Goal: Information Seeking & Learning: Find specific page/section

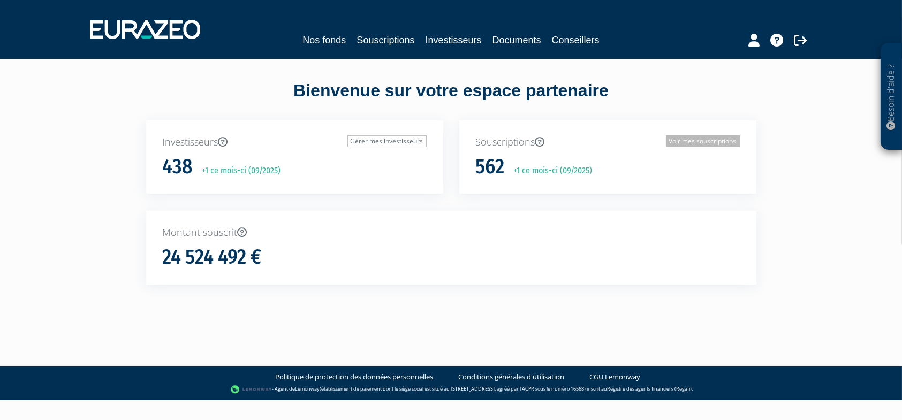
click at [683, 138] on link "Voir mes souscriptions" at bounding box center [703, 141] width 74 height 12
click at [506, 37] on link "Documents" at bounding box center [516, 40] width 49 height 15
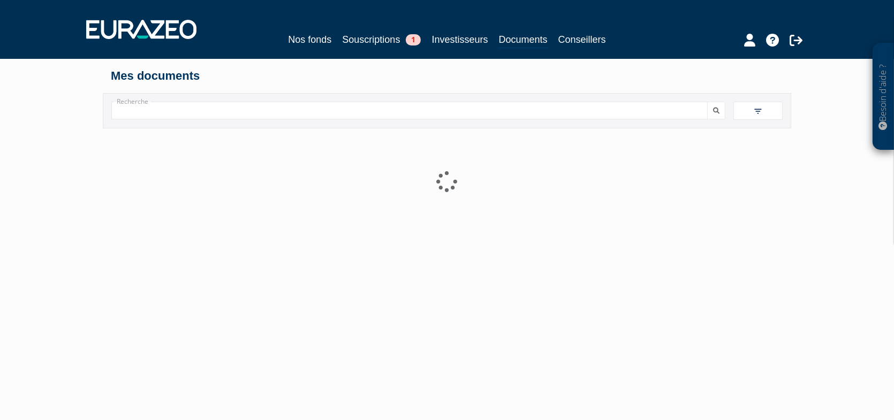
click at [210, 115] on input "Recherche" at bounding box center [409, 111] width 596 height 18
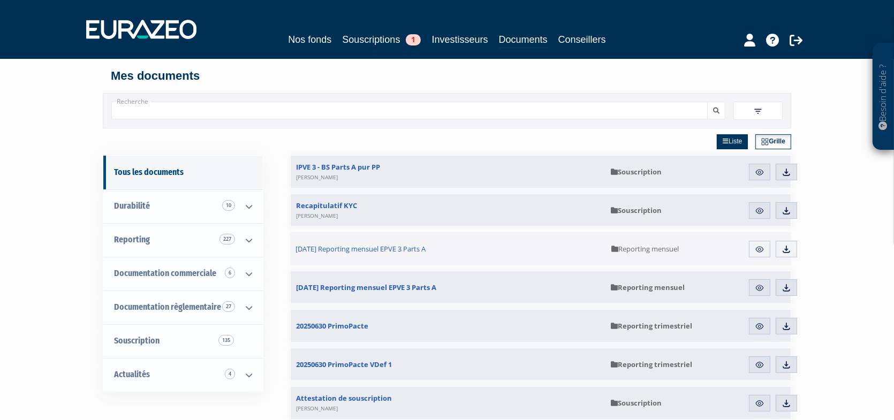
click at [455, 74] on h4 "Mes documents" at bounding box center [447, 76] width 672 height 13
click at [329, 108] on input "Recherche" at bounding box center [409, 111] width 596 height 18
type input "pinel"
click at [707, 102] on button "submit" at bounding box center [716, 111] width 18 height 18
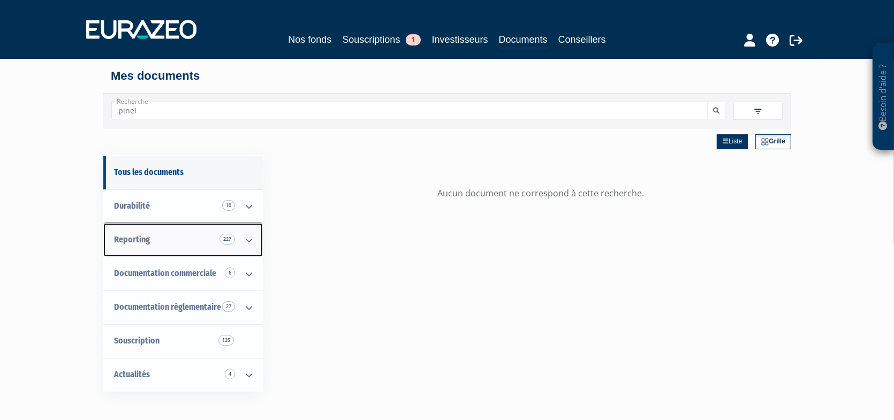
click at [127, 242] on span "Reporting 227" at bounding box center [132, 239] width 36 height 10
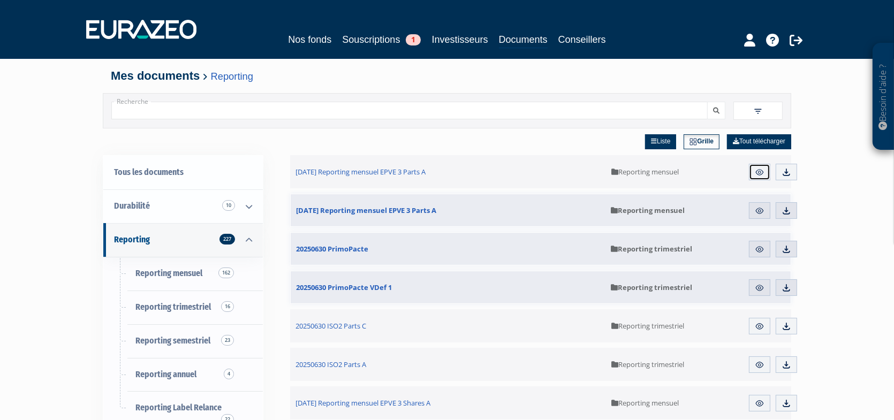
click at [759, 174] on img at bounding box center [759, 172] width 10 height 10
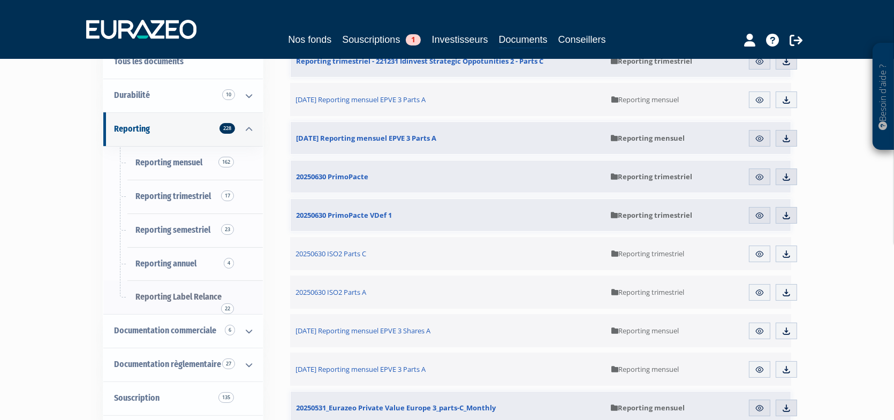
scroll to position [107, 0]
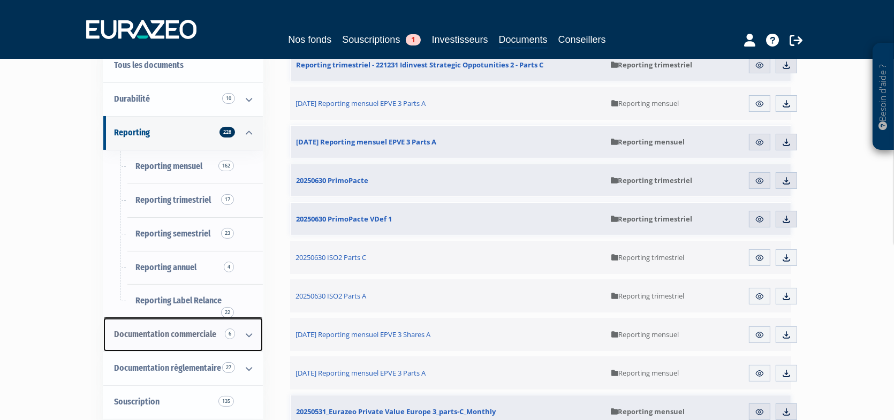
click at [189, 336] on span "Documentation commerciale 6" at bounding box center [165, 334] width 102 height 10
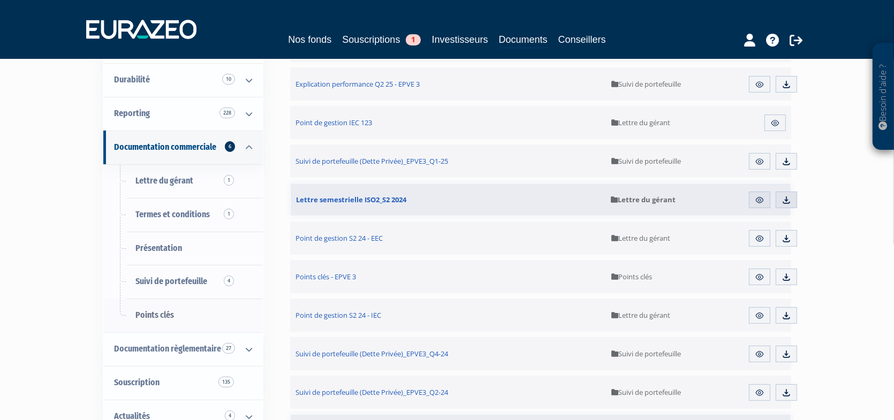
scroll to position [161, 0]
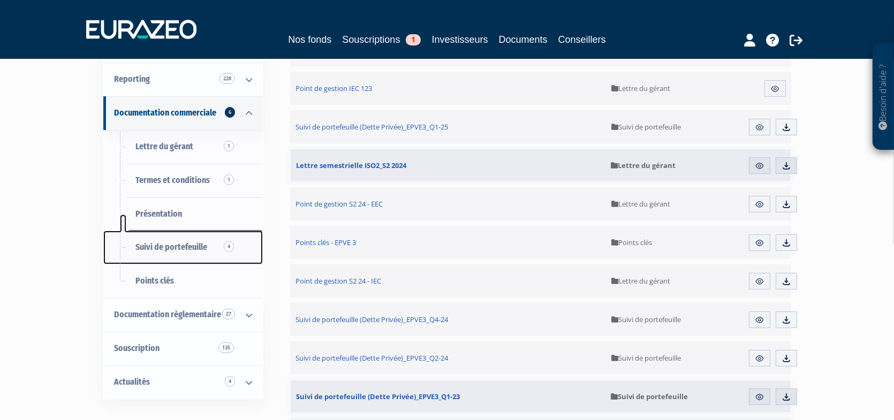
click at [203, 242] on span "Suivi de portefeuille 4" at bounding box center [171, 247] width 72 height 10
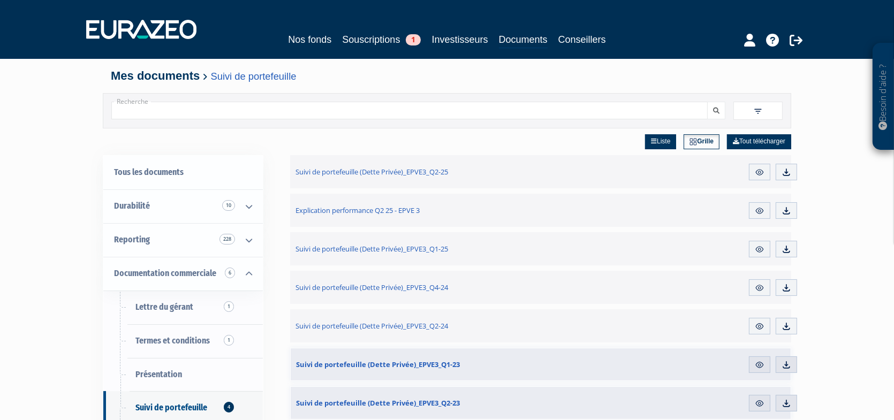
click at [195, 115] on input "Recherche" at bounding box center [409, 111] width 596 height 18
type input "PINEL"
click at [716, 114] on button "submit" at bounding box center [716, 111] width 18 height 18
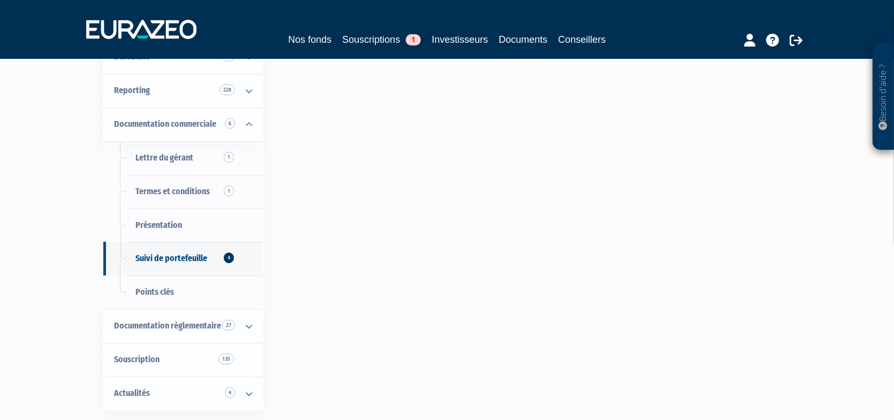
scroll to position [161, 0]
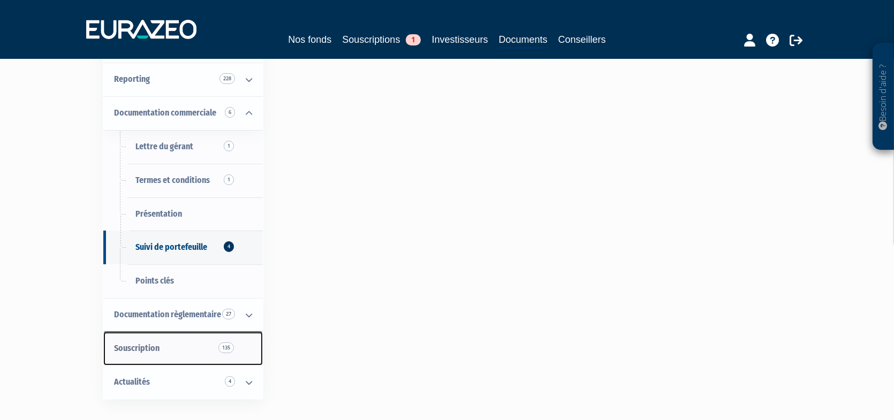
click at [165, 347] on link "Souscription 135" at bounding box center [182, 349] width 159 height 34
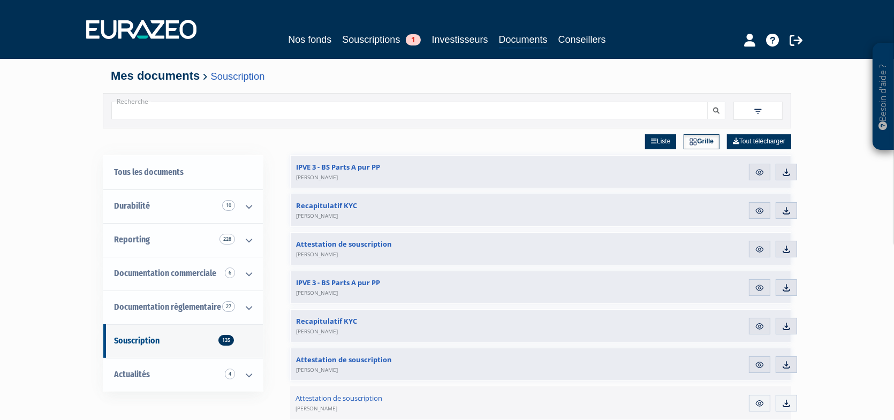
click at [268, 113] on input "Recherche" at bounding box center [409, 111] width 596 height 18
type input "PINEL"
click at [723, 110] on button "submit" at bounding box center [716, 111] width 18 height 18
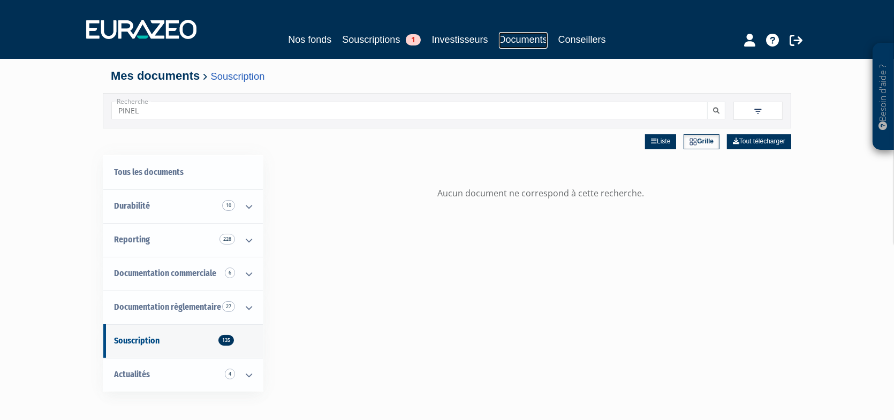
click at [522, 36] on link "Documents" at bounding box center [523, 40] width 49 height 17
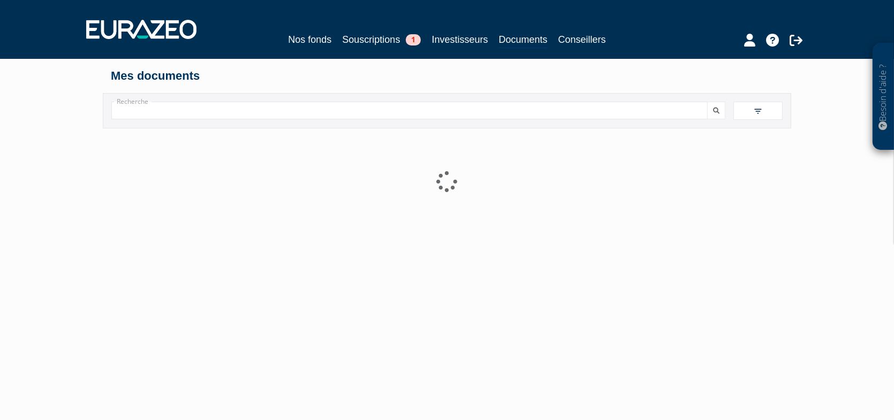
click at [489, 39] on div "Nos fonds Souscriptions 1 Investisseurs Documents Conseillers" at bounding box center [447, 40] width 492 height 17
click at [466, 38] on link "Investisseurs" at bounding box center [459, 39] width 56 height 15
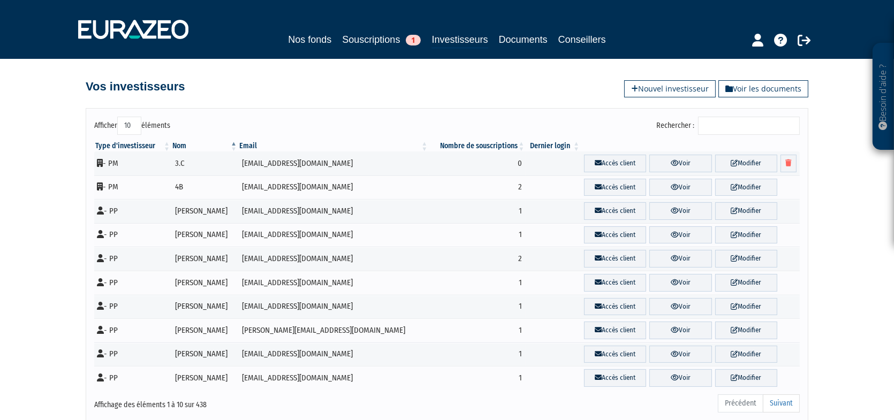
click at [721, 125] on input "Rechercher :" at bounding box center [749, 126] width 102 height 18
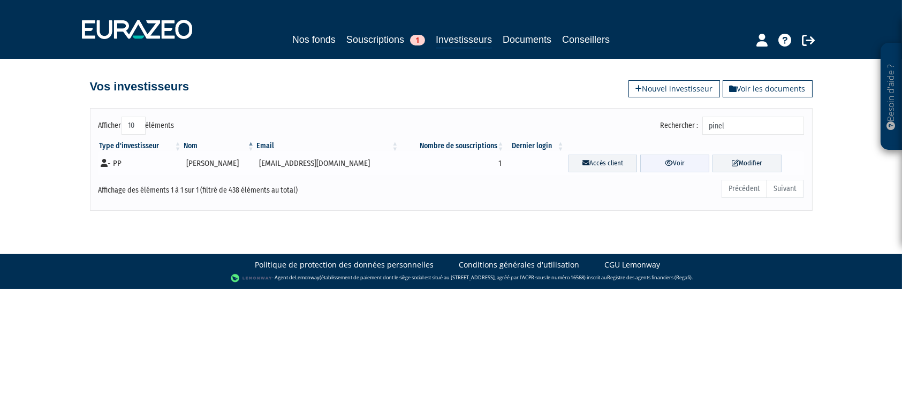
type input "pinel"
click at [668, 163] on link "Voir" at bounding box center [674, 164] width 69 height 18
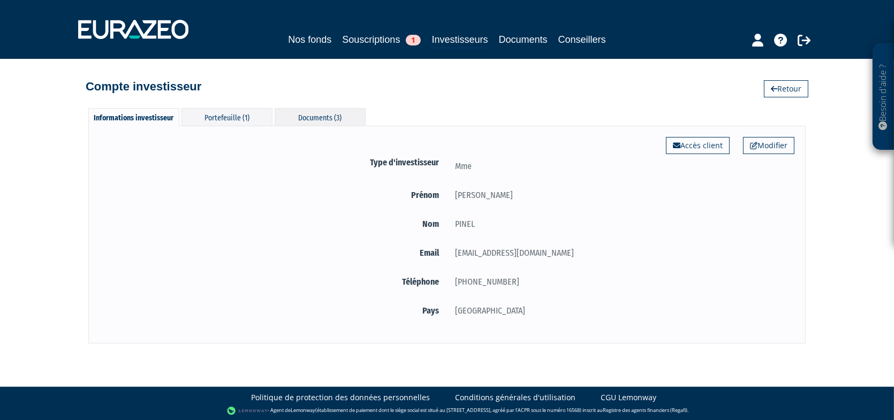
click at [317, 117] on div "Documents (3)" at bounding box center [319, 117] width 91 height 18
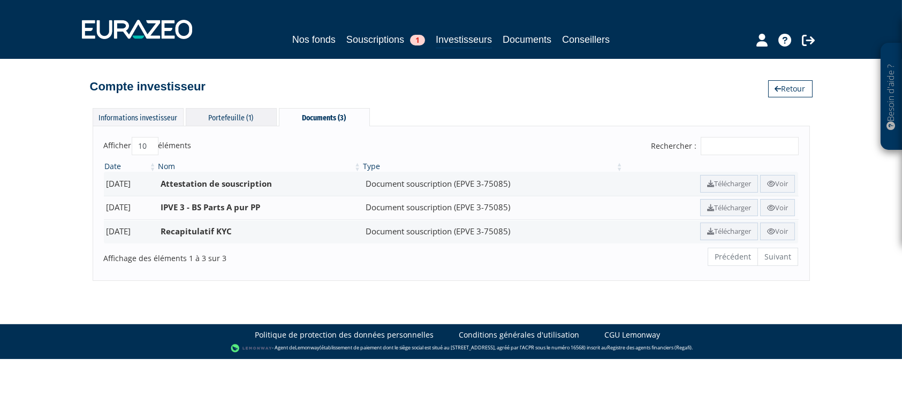
click at [225, 118] on div "Portefeuille (1)" at bounding box center [231, 117] width 91 height 18
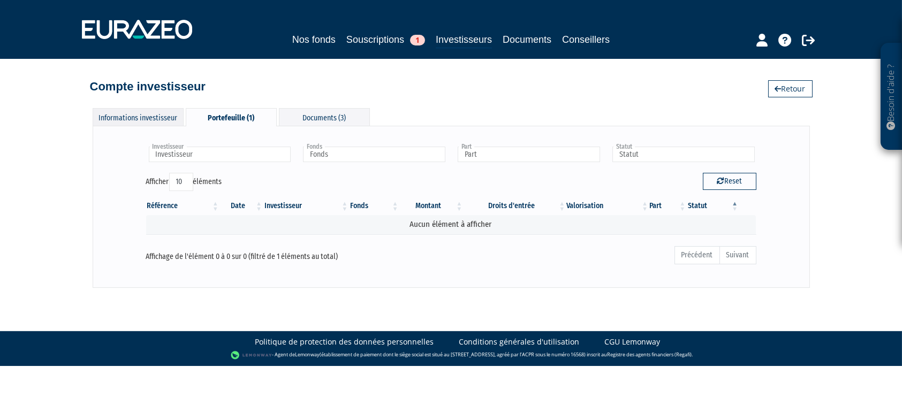
click at [109, 116] on div "Informations investisseur" at bounding box center [138, 117] width 91 height 18
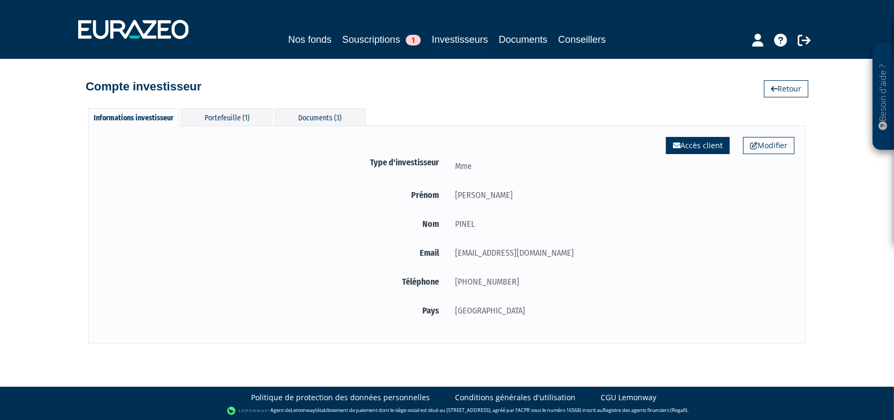
click at [721, 143] on link "Accès client" at bounding box center [698, 145] width 64 height 17
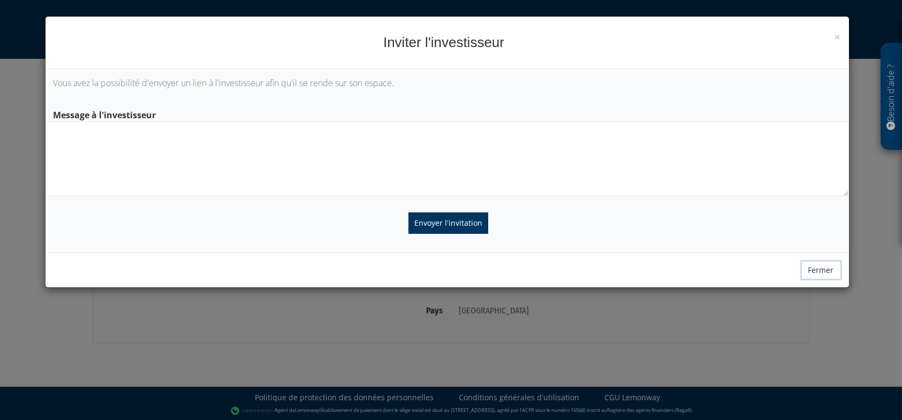
click at [819, 270] on button "Fermer" at bounding box center [821, 270] width 40 height 18
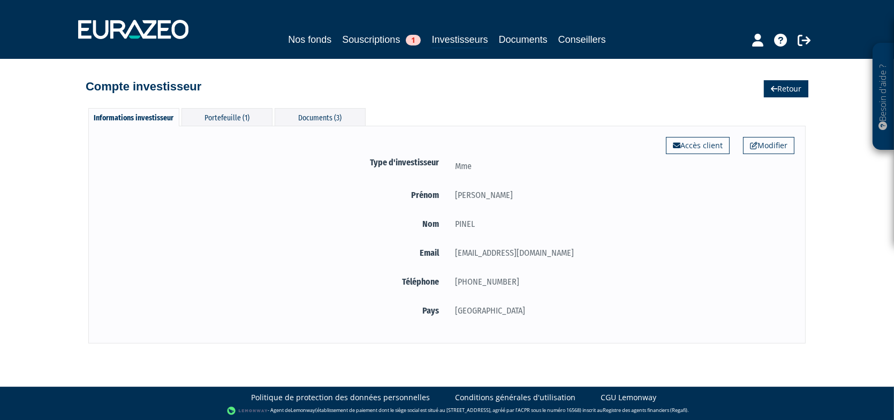
click at [779, 94] on link "Retour" at bounding box center [786, 88] width 44 height 17
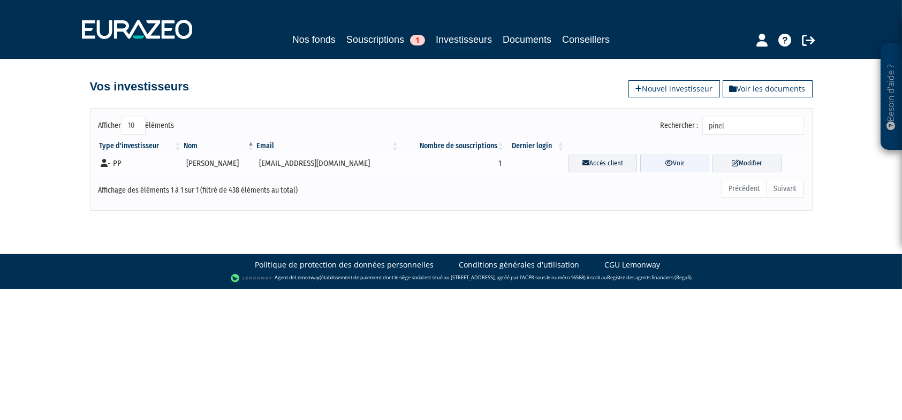
click at [665, 163] on icon at bounding box center [669, 162] width 8 height 7
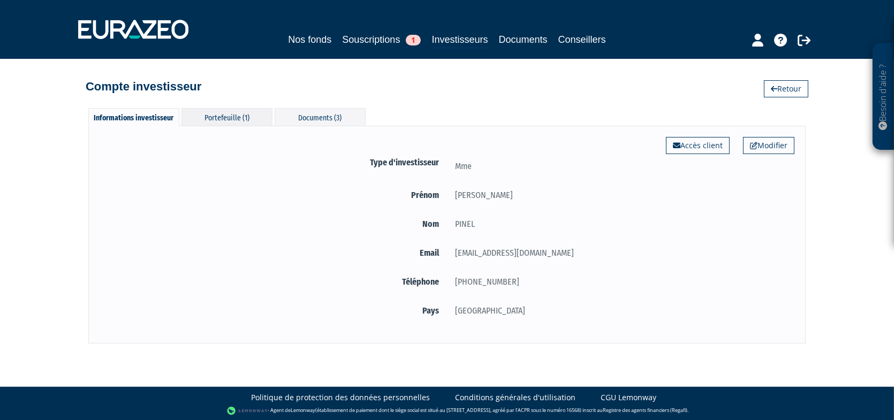
click at [225, 112] on div "Portefeuille (1)" at bounding box center [226, 117] width 91 height 18
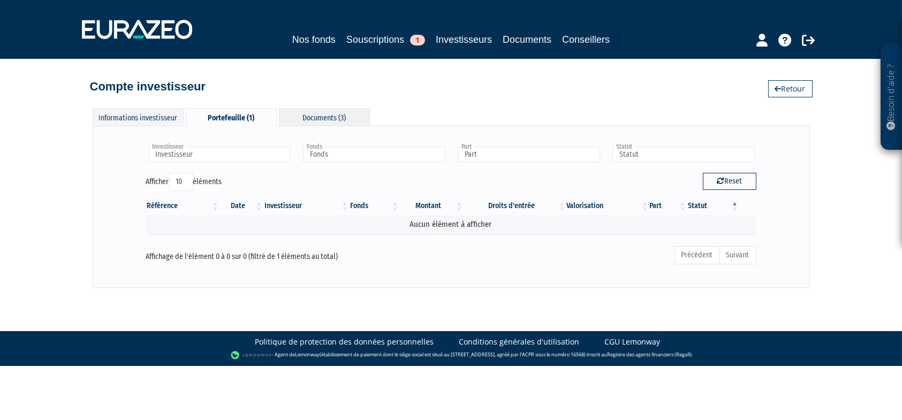
click at [340, 123] on div "Documents (3)" at bounding box center [324, 117] width 91 height 18
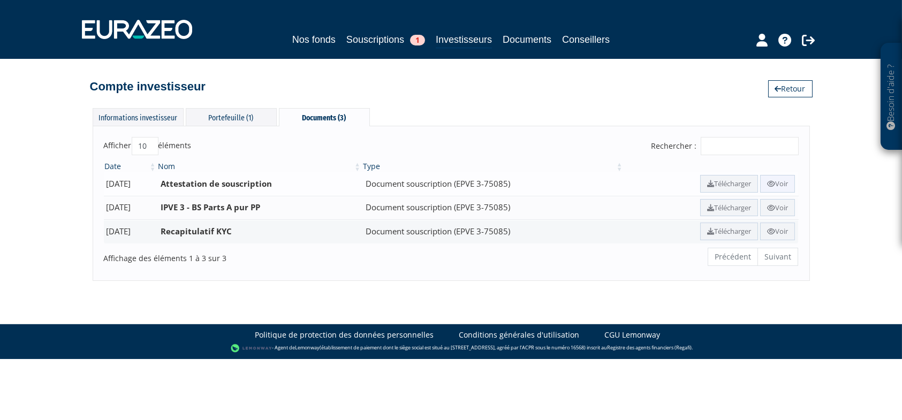
click at [768, 184] on icon at bounding box center [771, 183] width 8 height 7
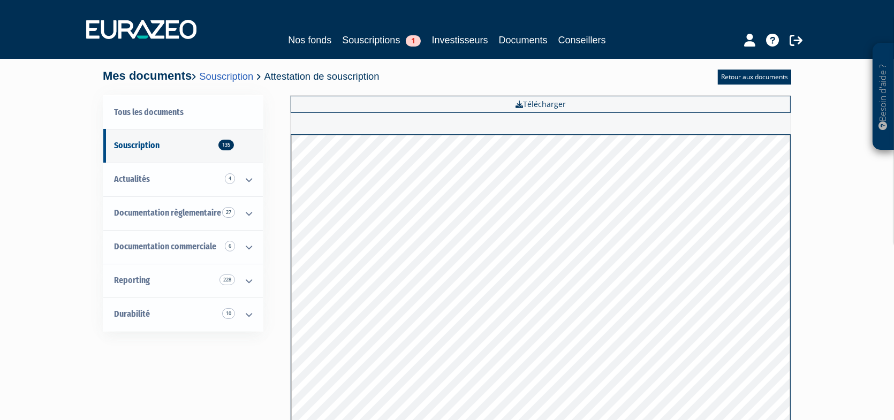
click at [172, 377] on div "Tous les documents Souscription 135 Actualités 4 Replay 4 Documentation règleme…" at bounding box center [447, 295] width 672 height 400
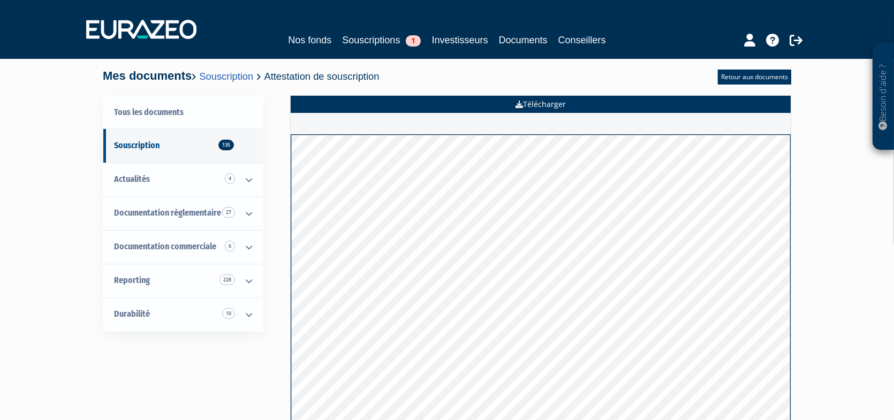
click at [508, 104] on link "Télécharger" at bounding box center [541, 104] width 500 height 17
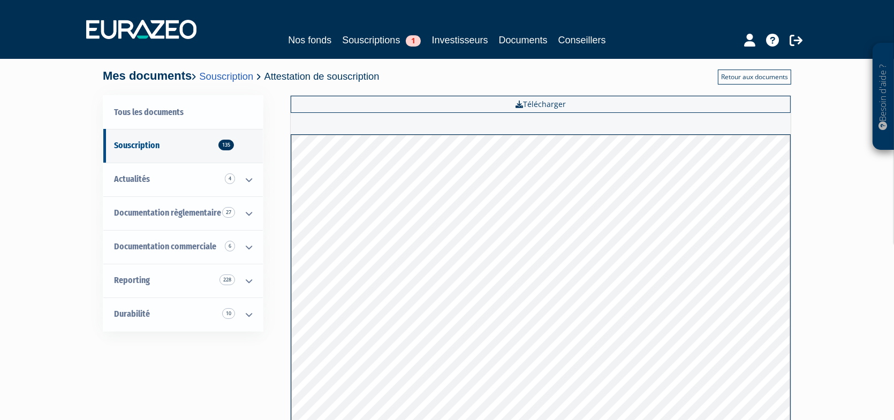
click at [754, 76] on link "Retour aux documents" at bounding box center [754, 77] width 73 height 15
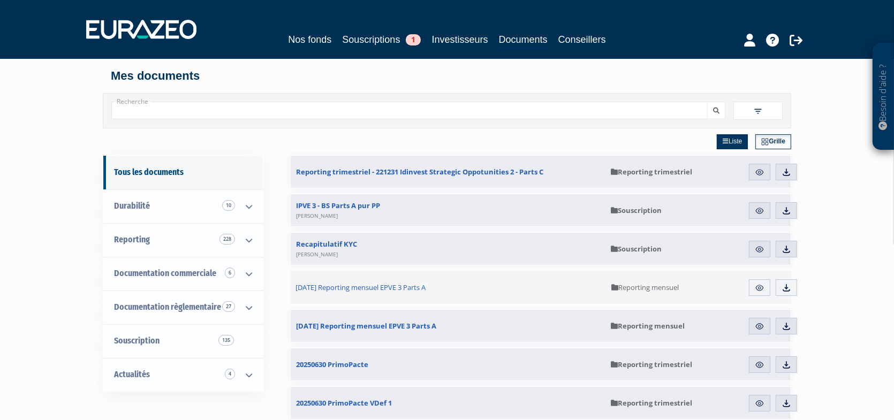
click at [150, 100] on div "Recherche Filtres Liste +" at bounding box center [447, 110] width 688 height 35
click at [150, 107] on input "Recherche" at bounding box center [409, 111] width 596 height 18
type input "PINEL"
click at [718, 109] on icon "submit" at bounding box center [716, 111] width 6 height 6
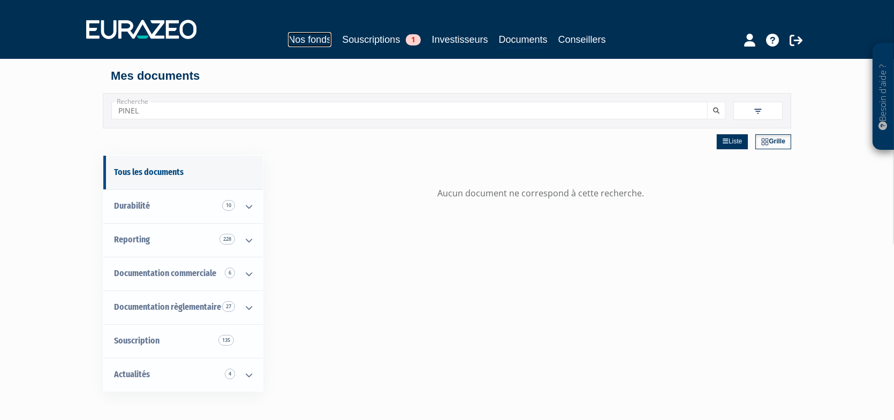
click at [308, 40] on link "Nos fonds" at bounding box center [309, 39] width 43 height 15
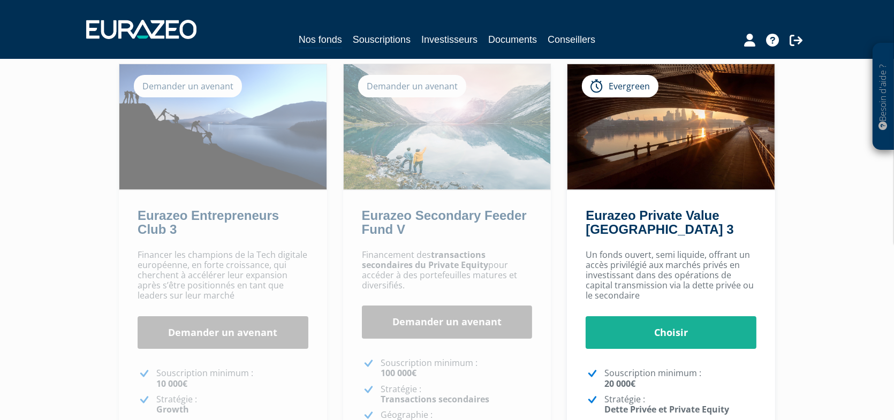
scroll to position [214, 0]
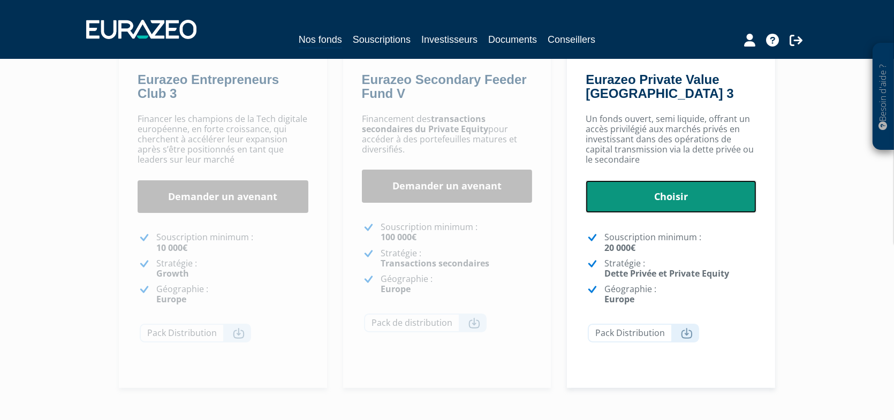
click at [669, 195] on link "Choisir" at bounding box center [670, 196] width 171 height 33
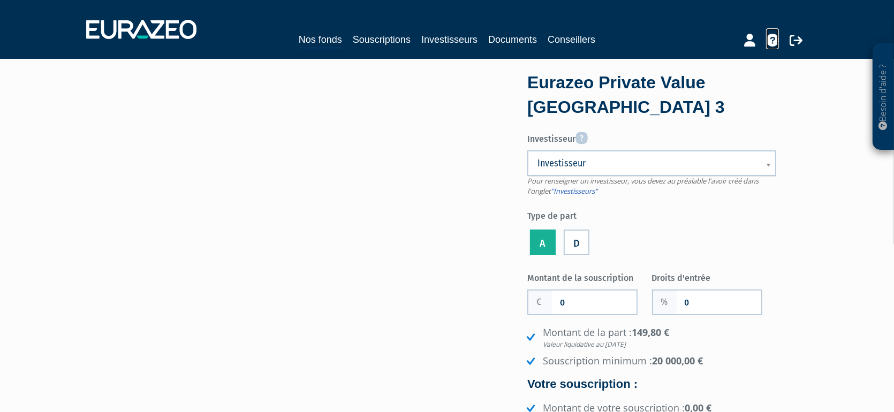
click at [768, 39] on icon at bounding box center [772, 40] width 13 height 13
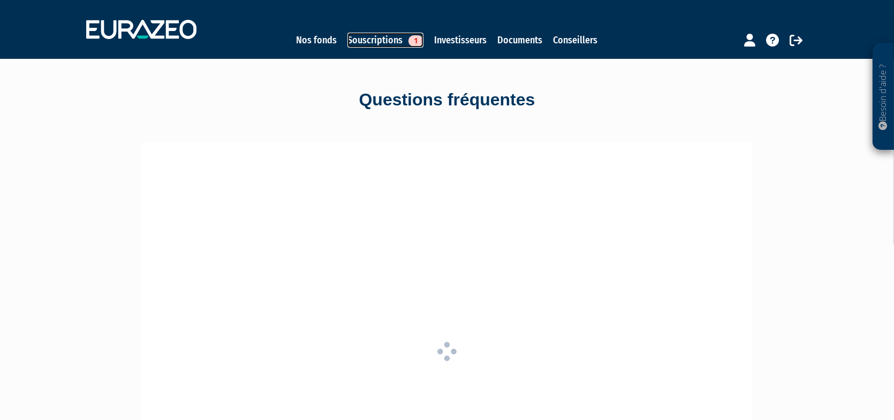
click at [380, 39] on link "Souscriptions 1" at bounding box center [385, 40] width 76 height 15
